Goal: Information Seeking & Learning: Find specific fact

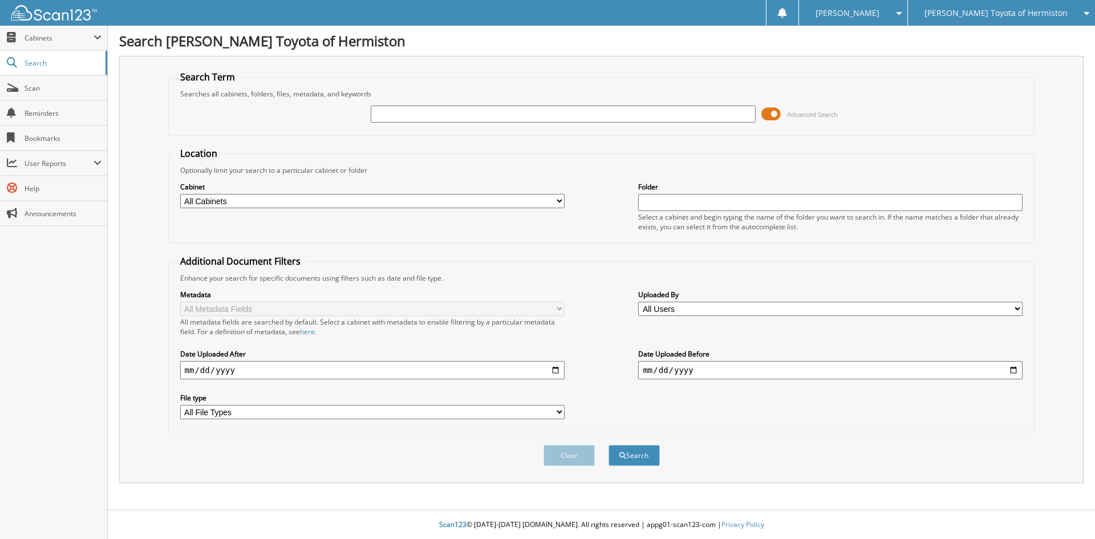
click at [409, 119] on input "text" at bounding box center [563, 113] width 384 height 17
type input "25uh228"
click at [608, 445] on button "Search" at bounding box center [633, 455] width 51 height 21
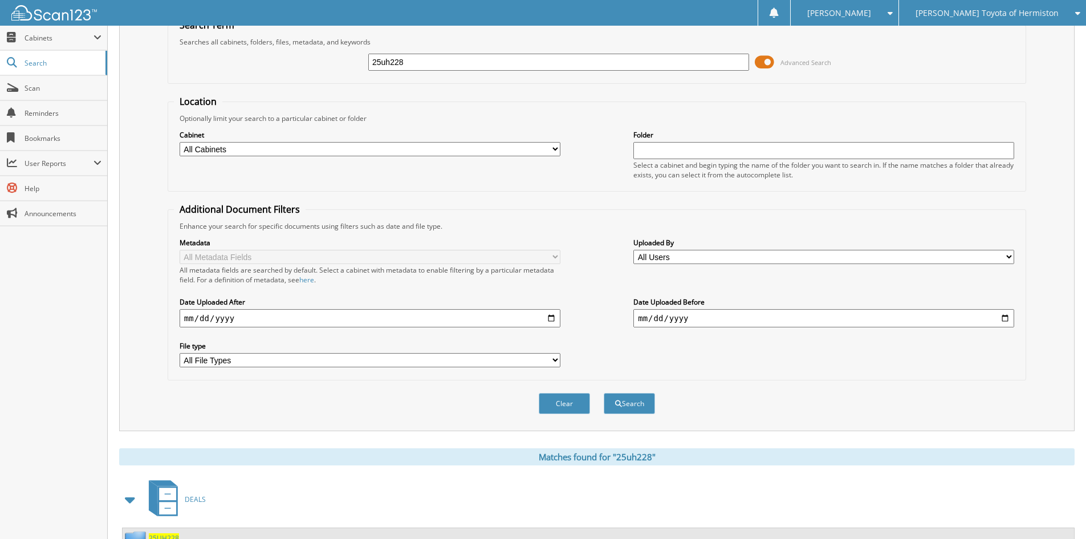
scroll to position [99, 0]
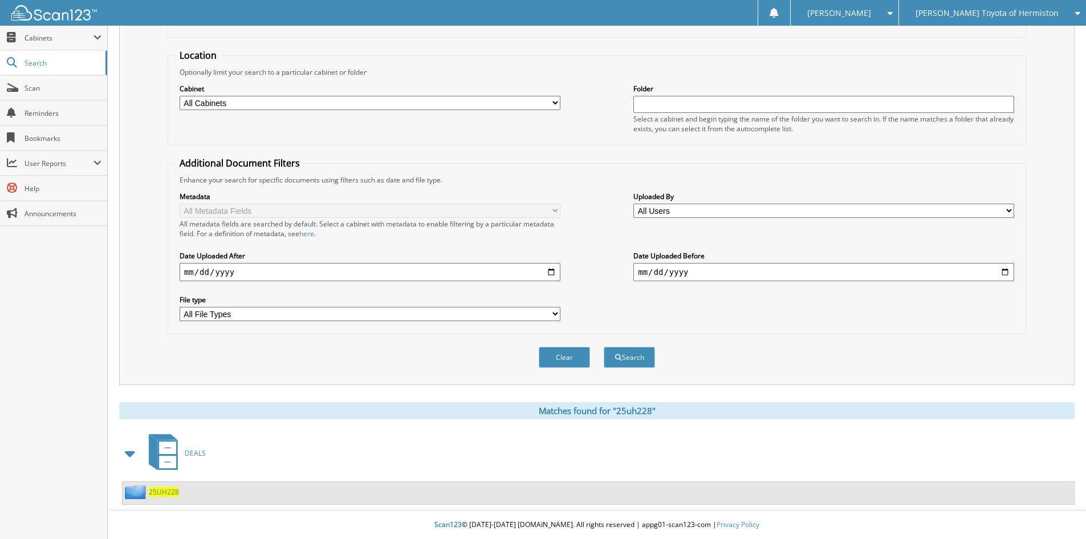
click at [176, 492] on span "25UH228" at bounding box center [164, 492] width 30 height 10
